Goal: Check status

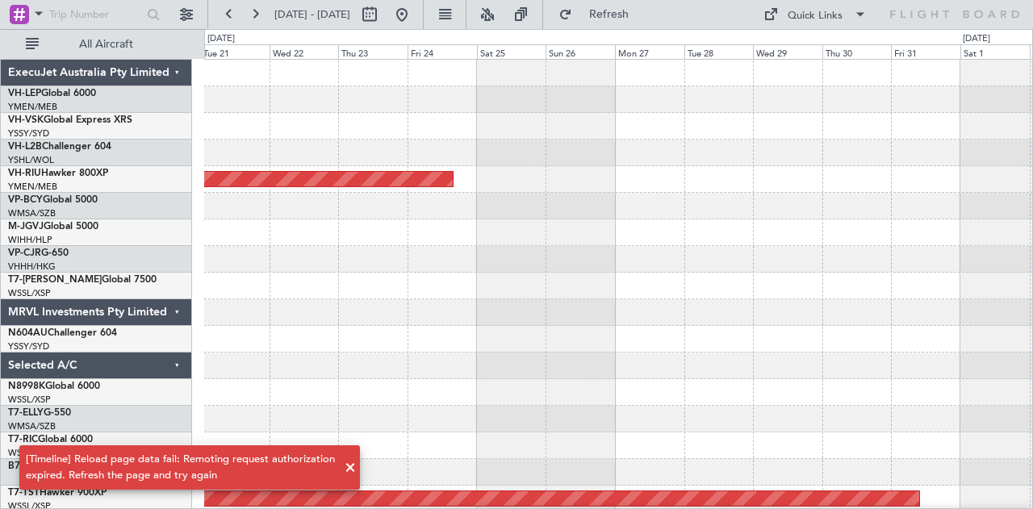
click at [347, 467] on span at bounding box center [350, 467] width 19 height 19
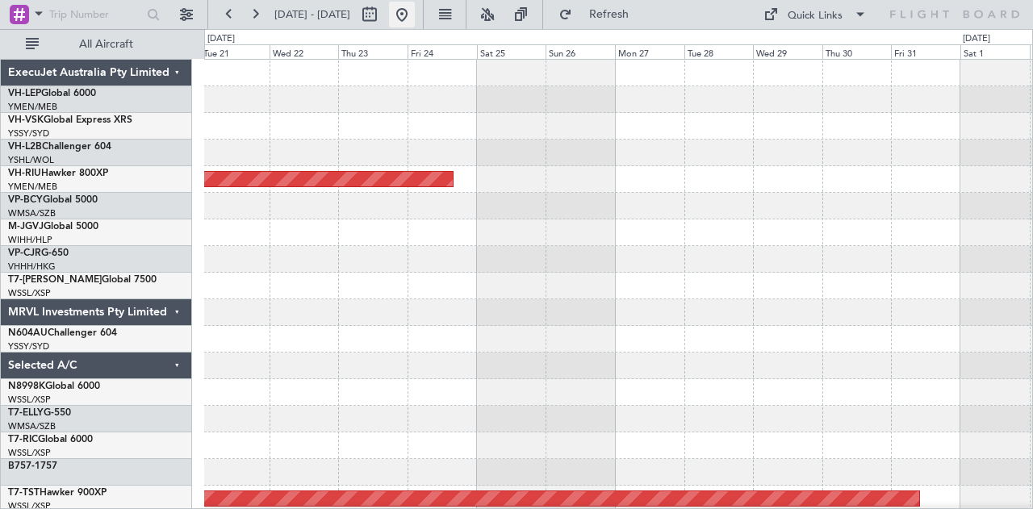
click at [415, 10] on button at bounding box center [402, 15] width 26 height 26
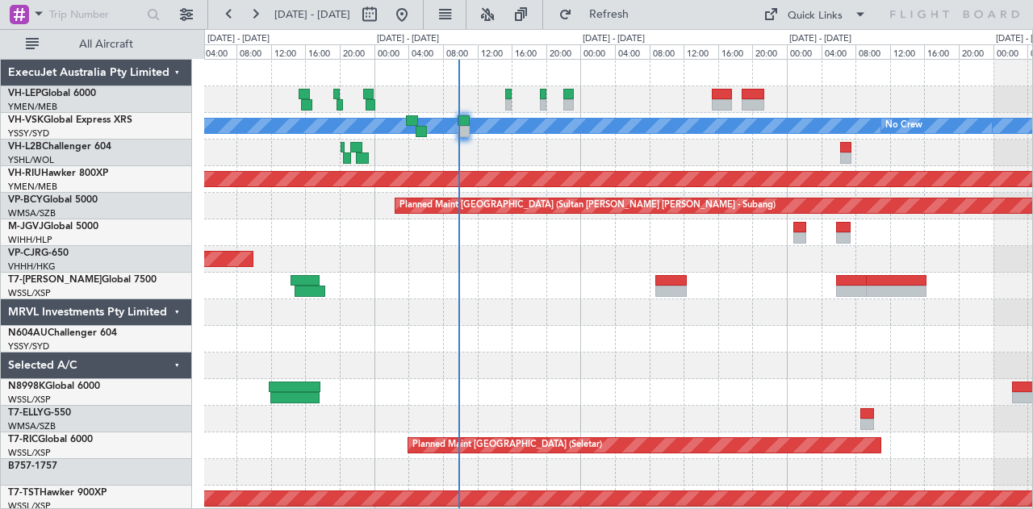
click at [677, 104] on div at bounding box center [618, 99] width 829 height 27
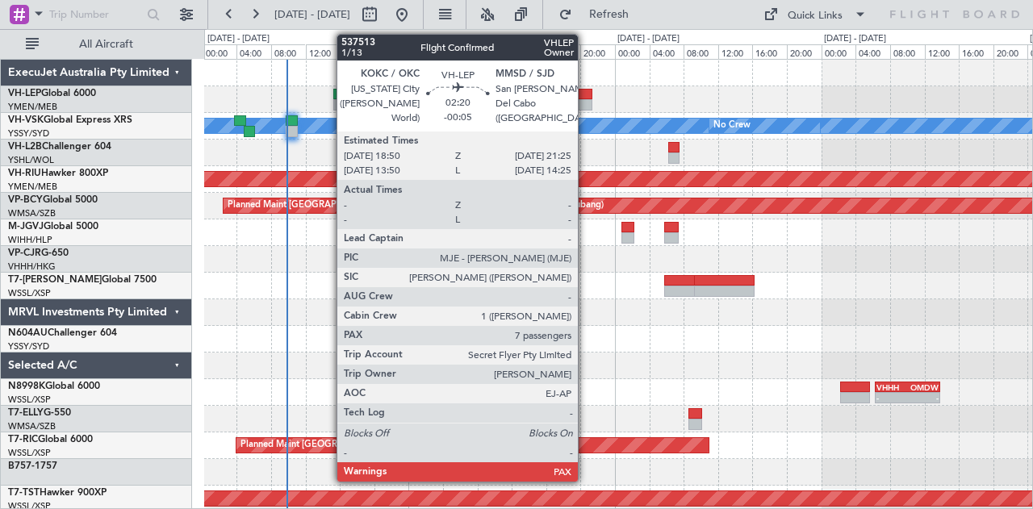
click at [586, 98] on div at bounding box center [581, 94] width 23 height 11
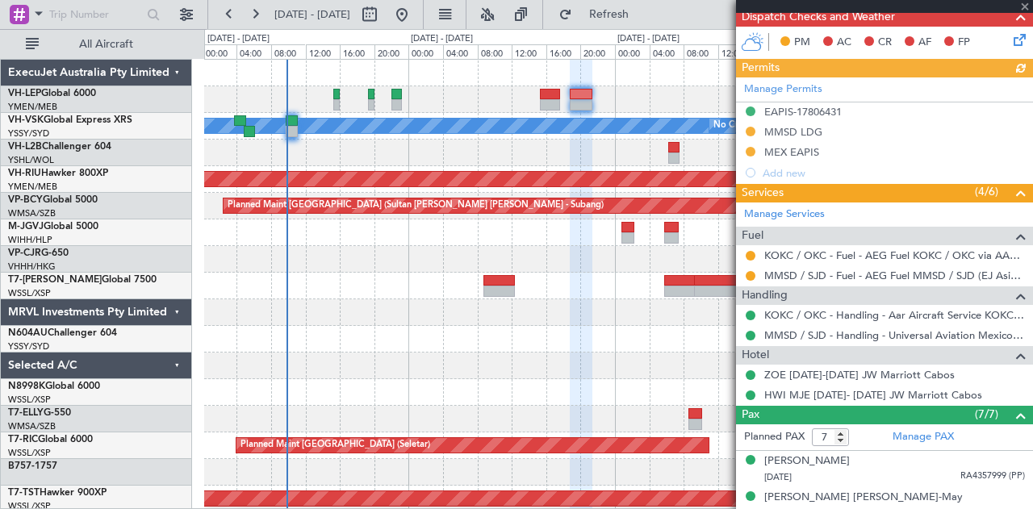
scroll to position [404, 0]
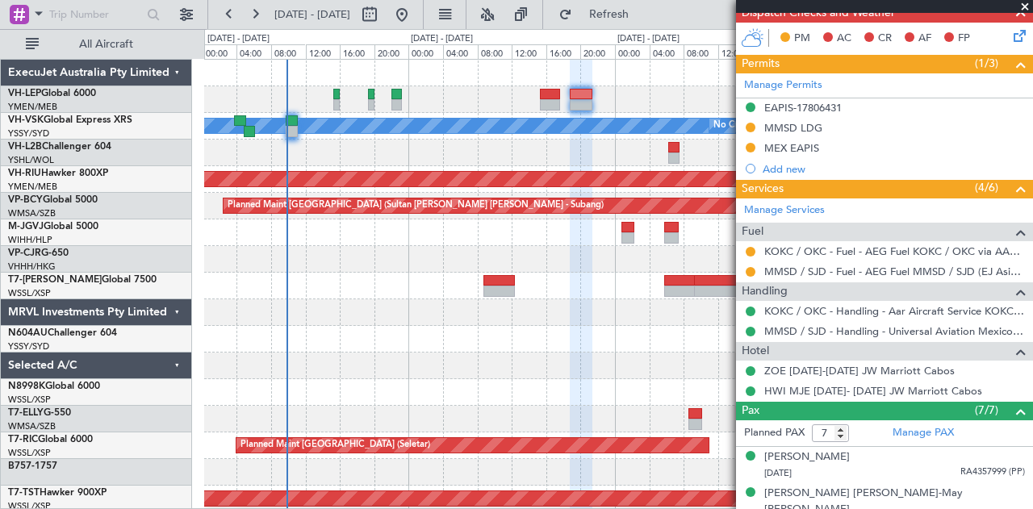
click at [1024, 5] on span at bounding box center [1025, 7] width 16 height 15
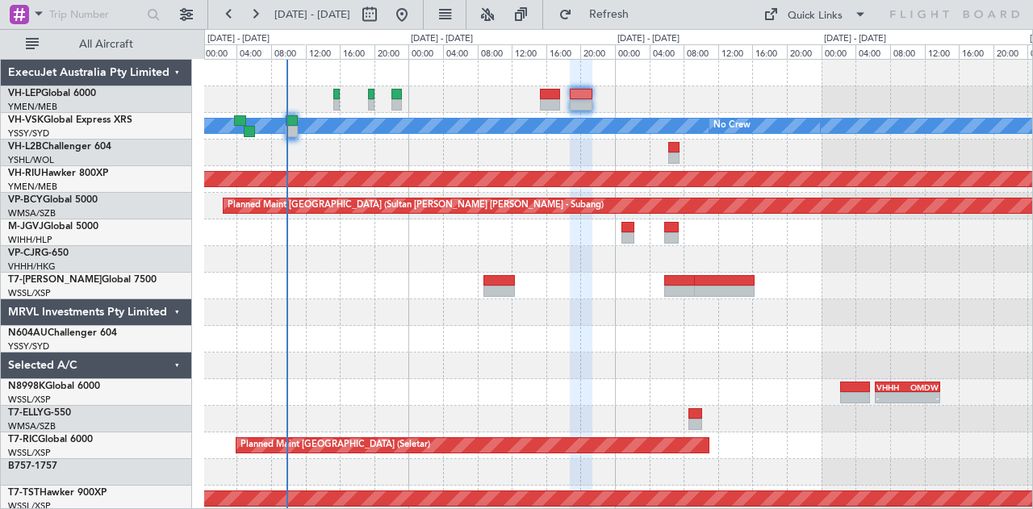
type input "0"
